Goal: Task Accomplishment & Management: Complete application form

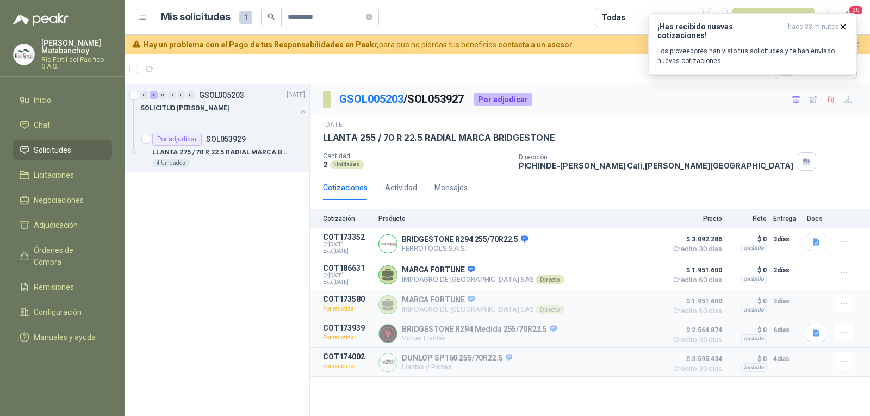
click at [65, 153] on span "Solicitudes" at bounding box center [53, 150] width 38 height 12
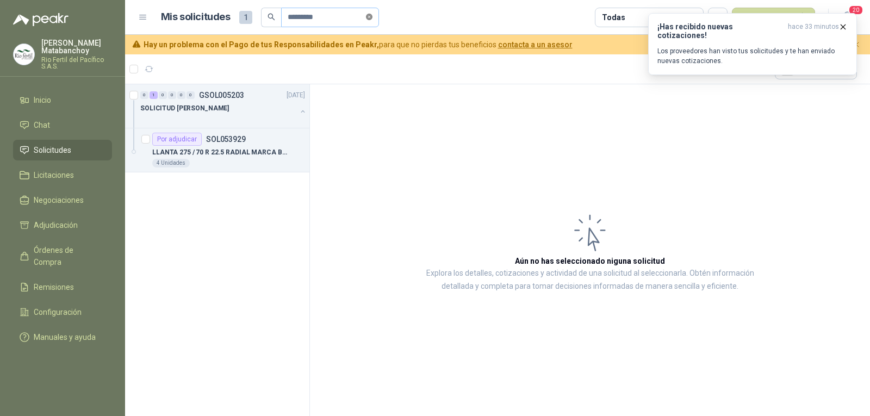
click at [373, 15] on icon "close-circle" at bounding box center [369, 17] width 7 height 7
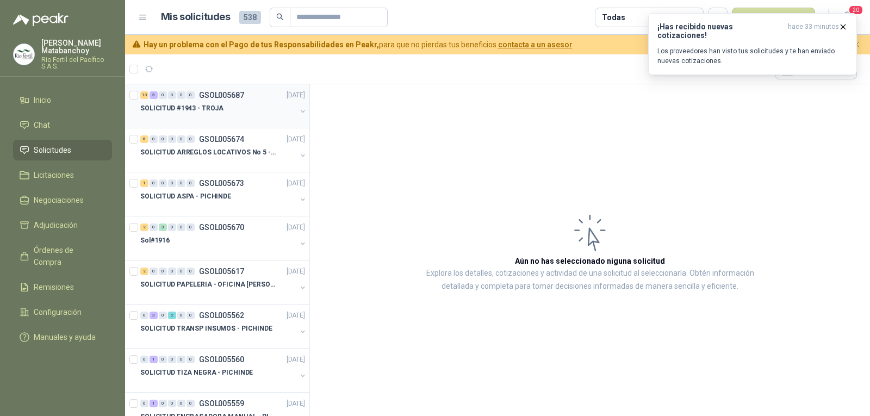
click at [229, 109] on div "SOLICITUD #1943 - TROJA" at bounding box center [218, 108] width 156 height 13
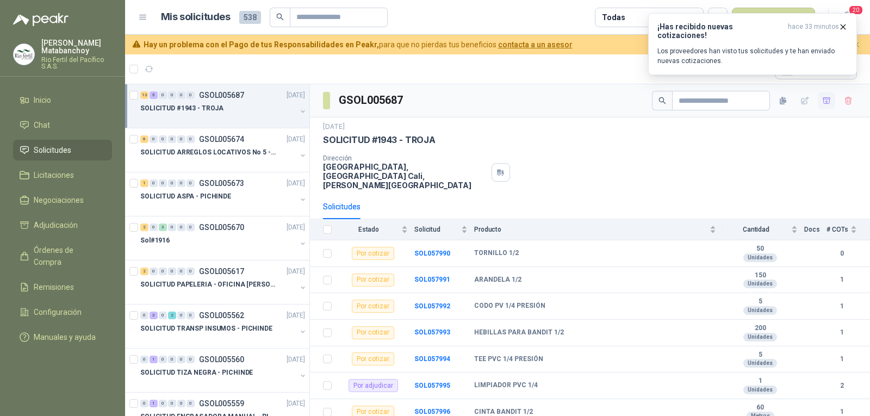
click at [818, 98] on button "button" at bounding box center [826, 100] width 17 height 17
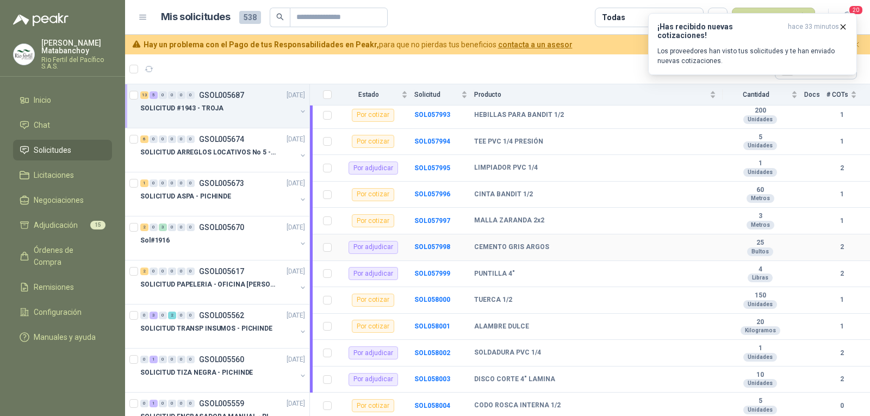
scroll to position [306, 0]
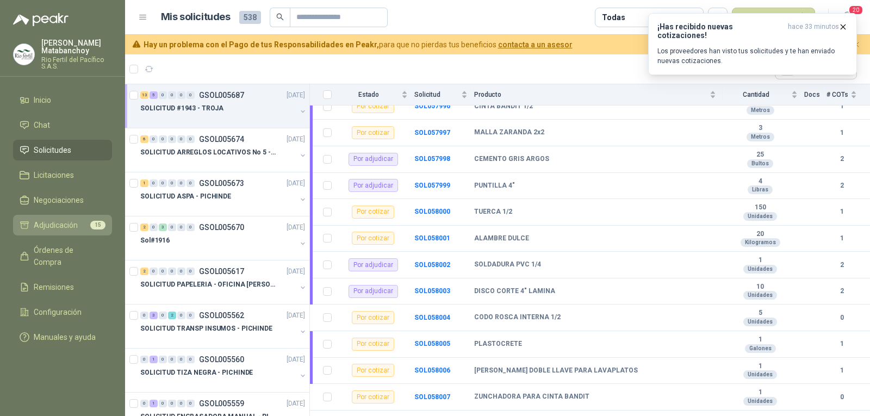
click at [53, 228] on span "Adjudicación" at bounding box center [56, 225] width 44 height 12
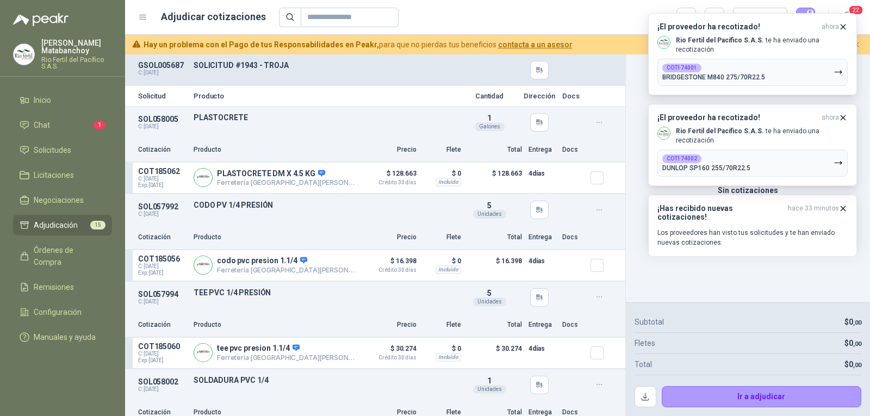
click at [58, 383] on menu "[PERSON_NAME] Rio Fertil [PERSON_NAME] S.A.S. Inicio Chat 1 Solicitudes Licitac…" at bounding box center [62, 208] width 125 height 416
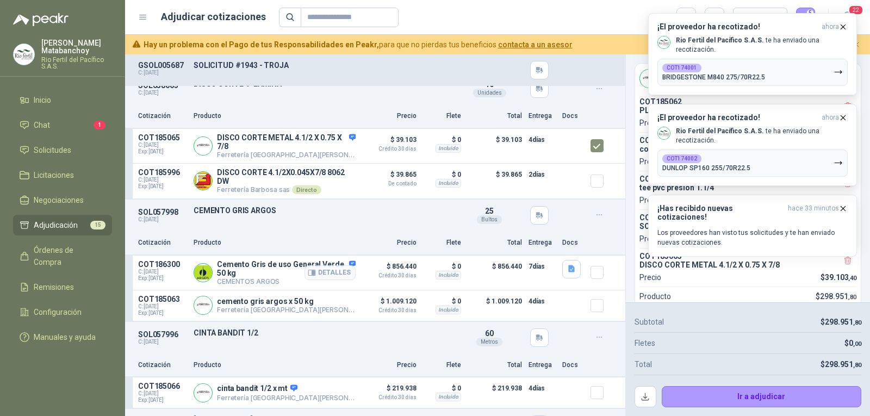
scroll to position [435, 0]
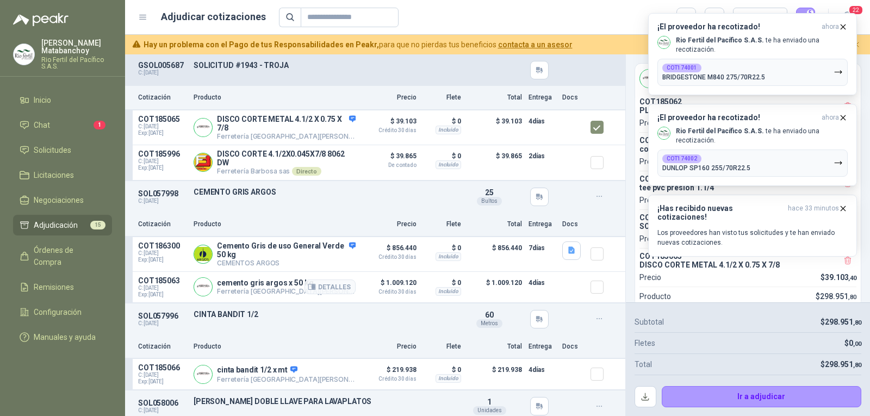
click at [596, 292] on div at bounding box center [602, 287] width 22 height 22
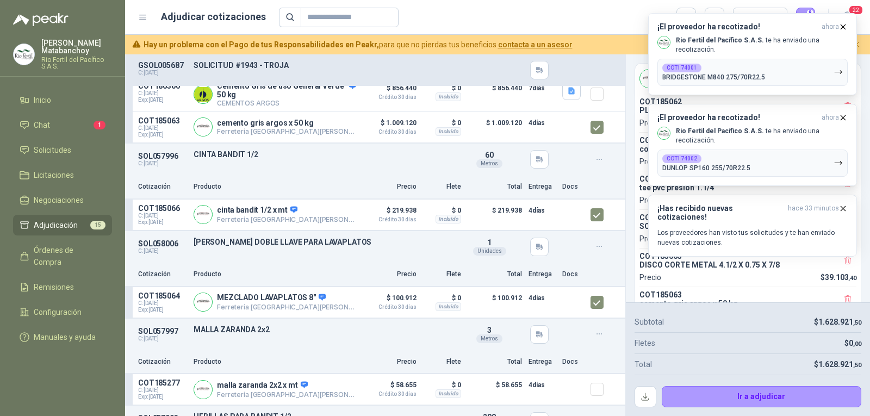
scroll to position [653, 0]
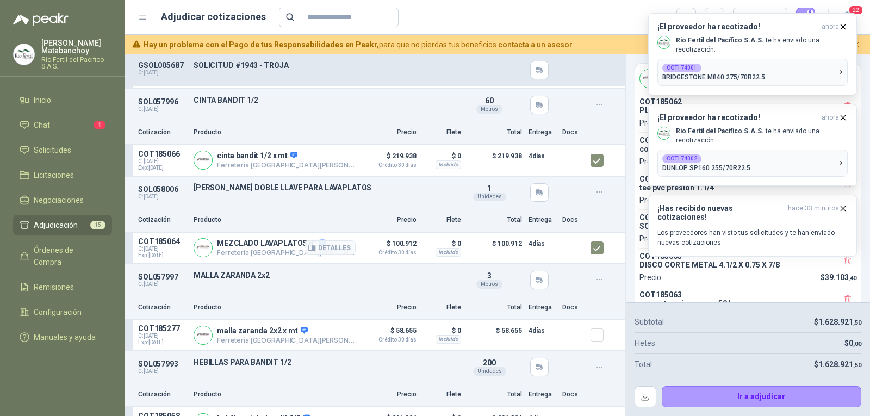
click at [290, 245] on p "MEZCLADO LAVAPLATOS 8"" at bounding box center [286, 244] width 139 height 10
copy p "MEZCLADO LAVAPLATOS 8""
click at [371, 199] on div "SOL058006 C: [DATE] [PERSON_NAME] DOBLE LLAVE PARA LAVAPLATOS Detalles 1 Unidad…" at bounding box center [375, 193] width 500 height 32
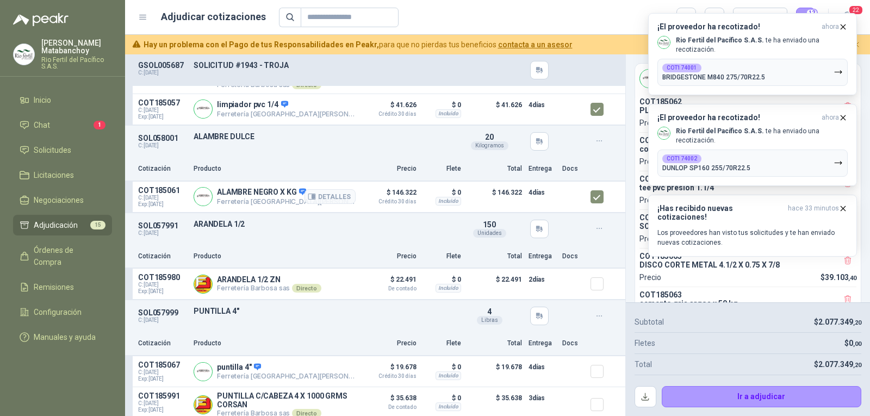
scroll to position [1192, 0]
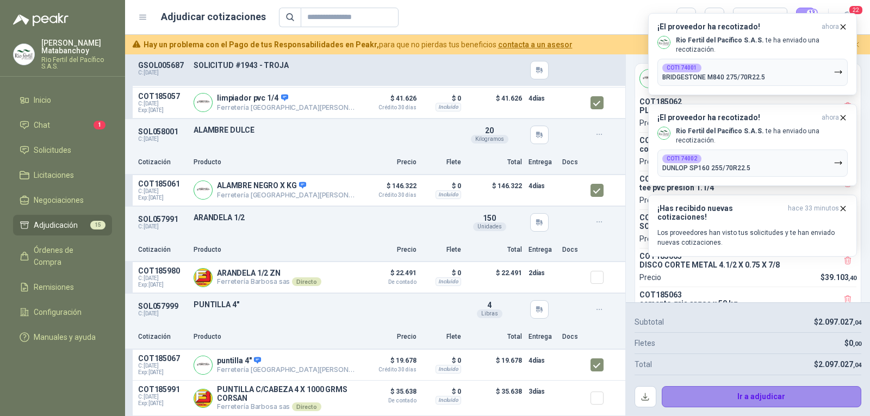
click at [706, 399] on button "Ir a adjudicar" at bounding box center [762, 397] width 200 height 22
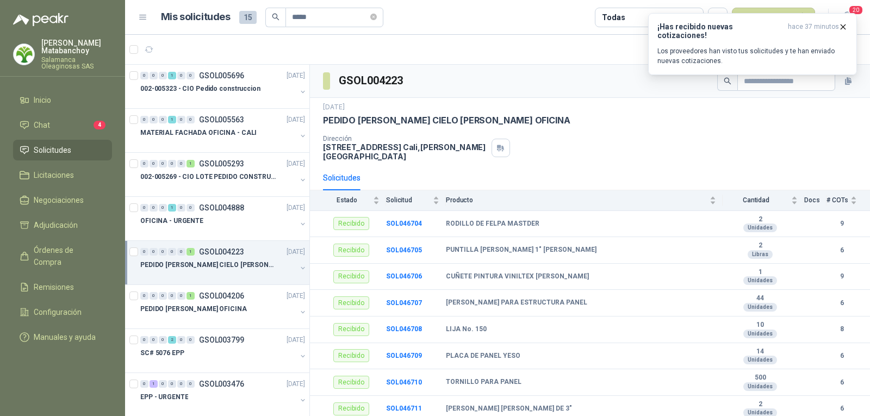
click at [88, 50] on p "Tatiana Matabanchoy" at bounding box center [76, 46] width 71 height 15
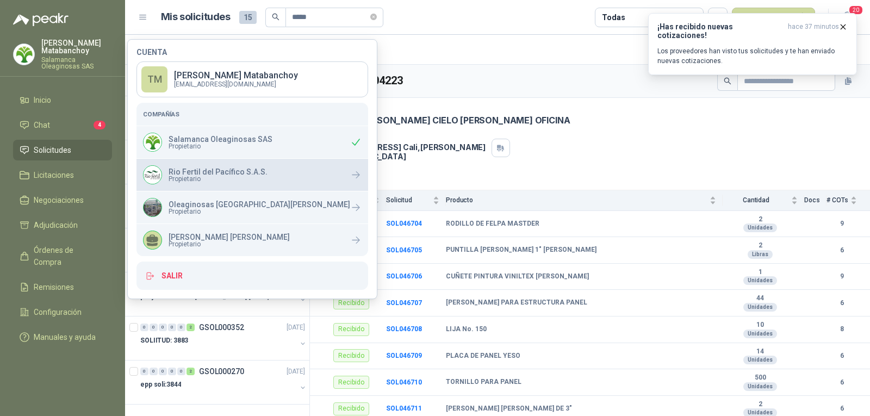
click at [217, 179] on span "Propietario" at bounding box center [218, 179] width 99 height 7
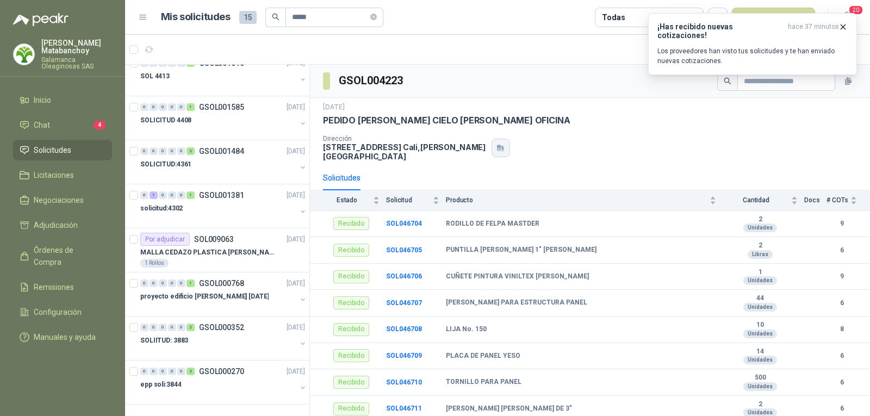
click at [496, 144] on icon "button" at bounding box center [500, 148] width 9 height 9
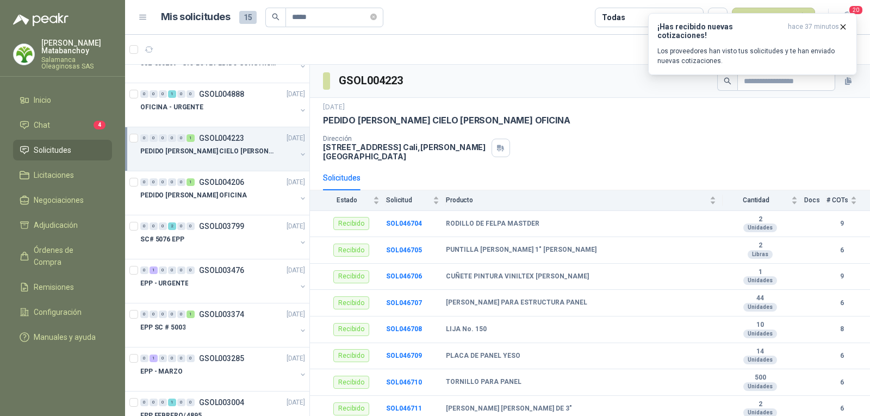
scroll to position [0, 0]
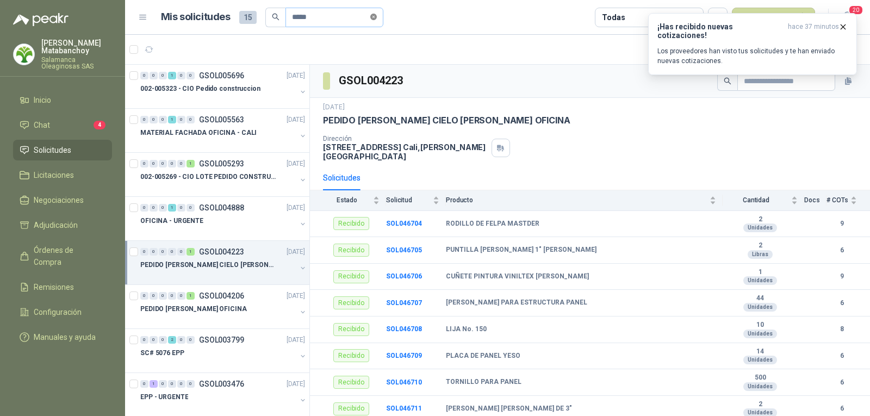
click at [377, 15] on icon "close-circle" at bounding box center [373, 17] width 7 height 7
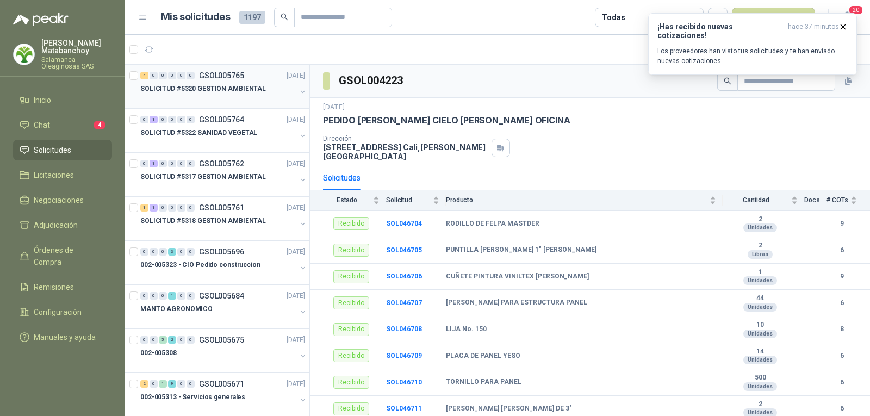
click at [240, 94] on div "SOLICITUD #5320 GESTIÓN AMBIENTAL" at bounding box center [218, 88] width 156 height 13
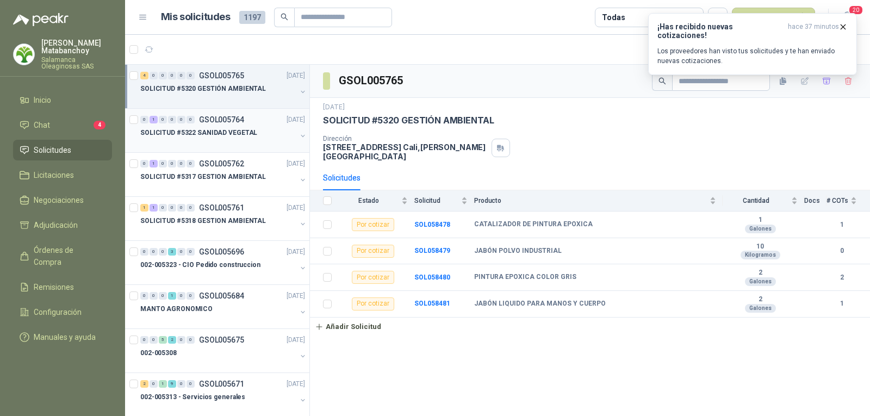
click at [227, 141] on div at bounding box center [218, 143] width 156 height 9
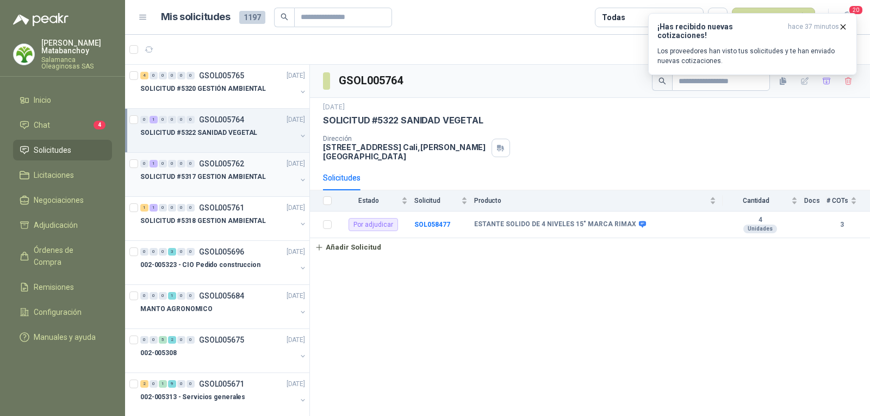
click at [245, 181] on p "SOLICITUD #5317 GESTION AMBIENTAL" at bounding box center [203, 177] width 126 height 10
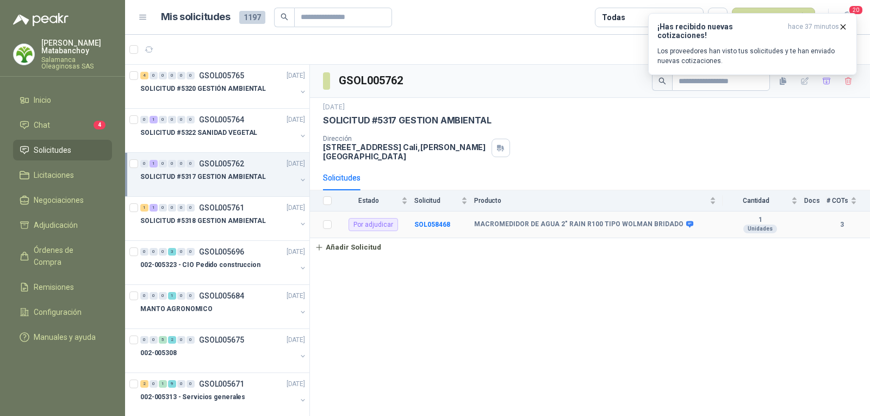
click at [472, 216] on td "SOL058468" at bounding box center [444, 225] width 60 height 27
click at [483, 220] on b "MACROMEDIDOR DE AGUA 2" RAIN R100 TIPO WOLMAN BRIDADO" at bounding box center [578, 224] width 209 height 9
click at [211, 215] on div "SOLICITUD #5318 GESTION AMBIENTAL" at bounding box center [218, 220] width 156 height 13
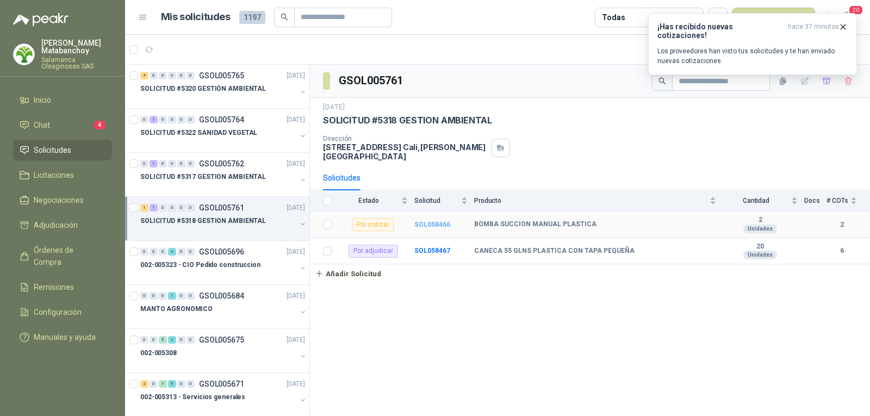
click at [432, 221] on b "SOL058466" at bounding box center [432, 225] width 36 height 8
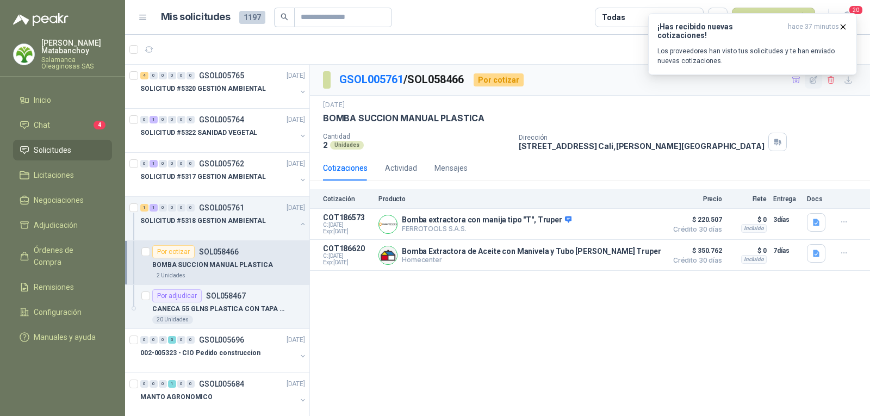
click at [815, 79] on icon "button" at bounding box center [813, 80] width 9 height 9
type input "**********"
type input "*"
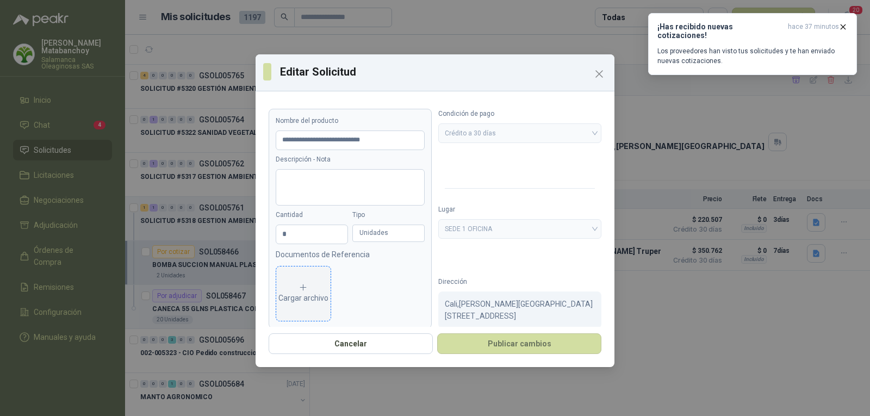
click at [313, 288] on div "Cargar archivo" at bounding box center [303, 294] width 50 height 22
click at [296, 289] on icon "eye" at bounding box center [297, 293] width 9 height 9
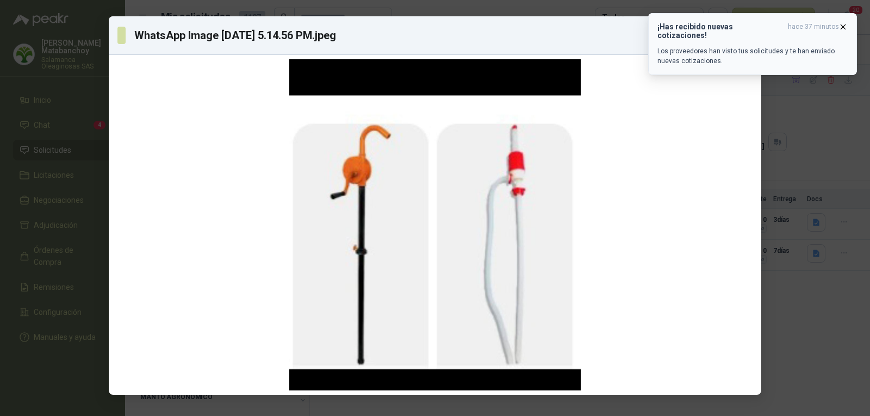
drag, startPoint x: 844, startPoint y: 27, endPoint x: 819, endPoint y: 32, distance: 25.1
click at [843, 27] on icon "button" at bounding box center [843, 26] width 4 height 4
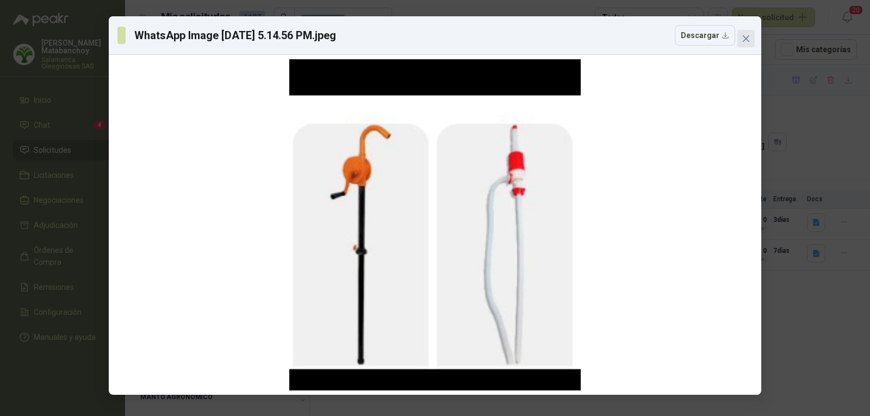
click at [743, 35] on icon "close" at bounding box center [746, 38] width 9 height 9
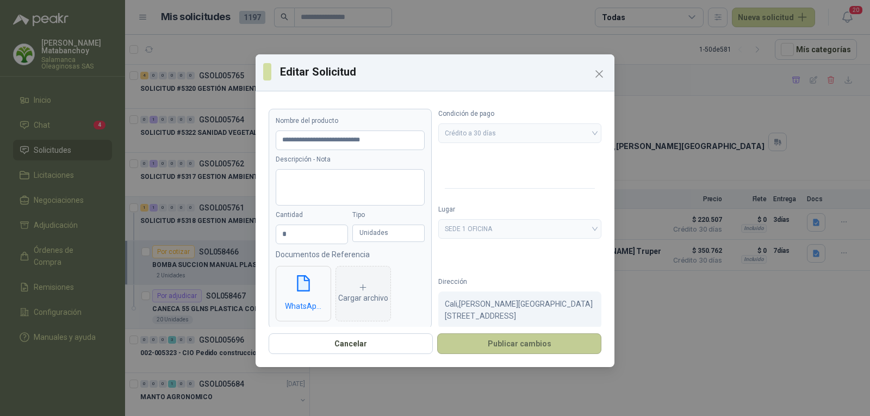
click at [487, 341] on button "Publicar cambios" at bounding box center [519, 343] width 164 height 21
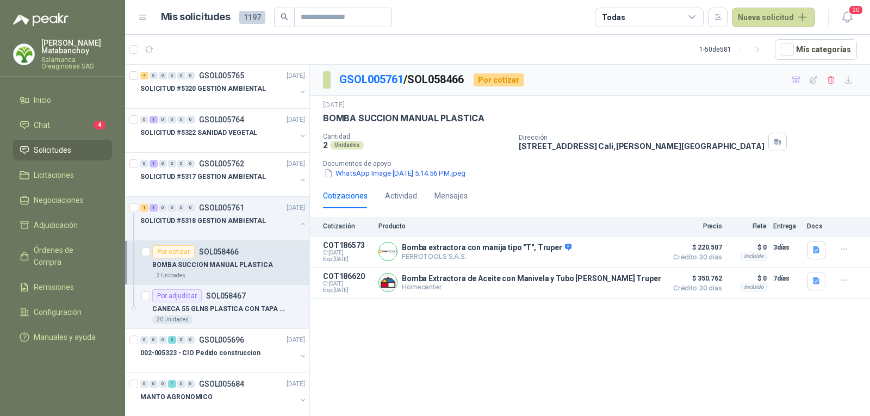
click at [82, 154] on li "Solicitudes" at bounding box center [63, 150] width 86 height 12
